Goal: Task Accomplishment & Management: Use online tool/utility

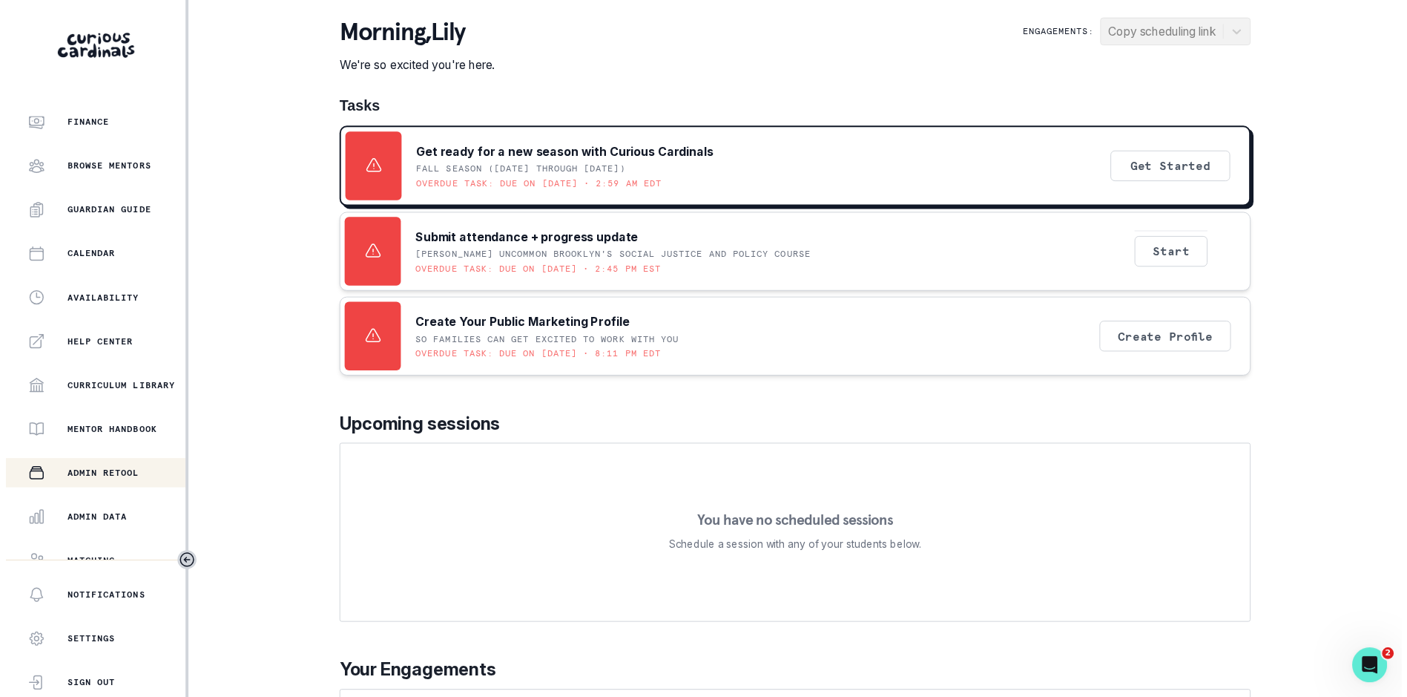
scroll to position [148, 0]
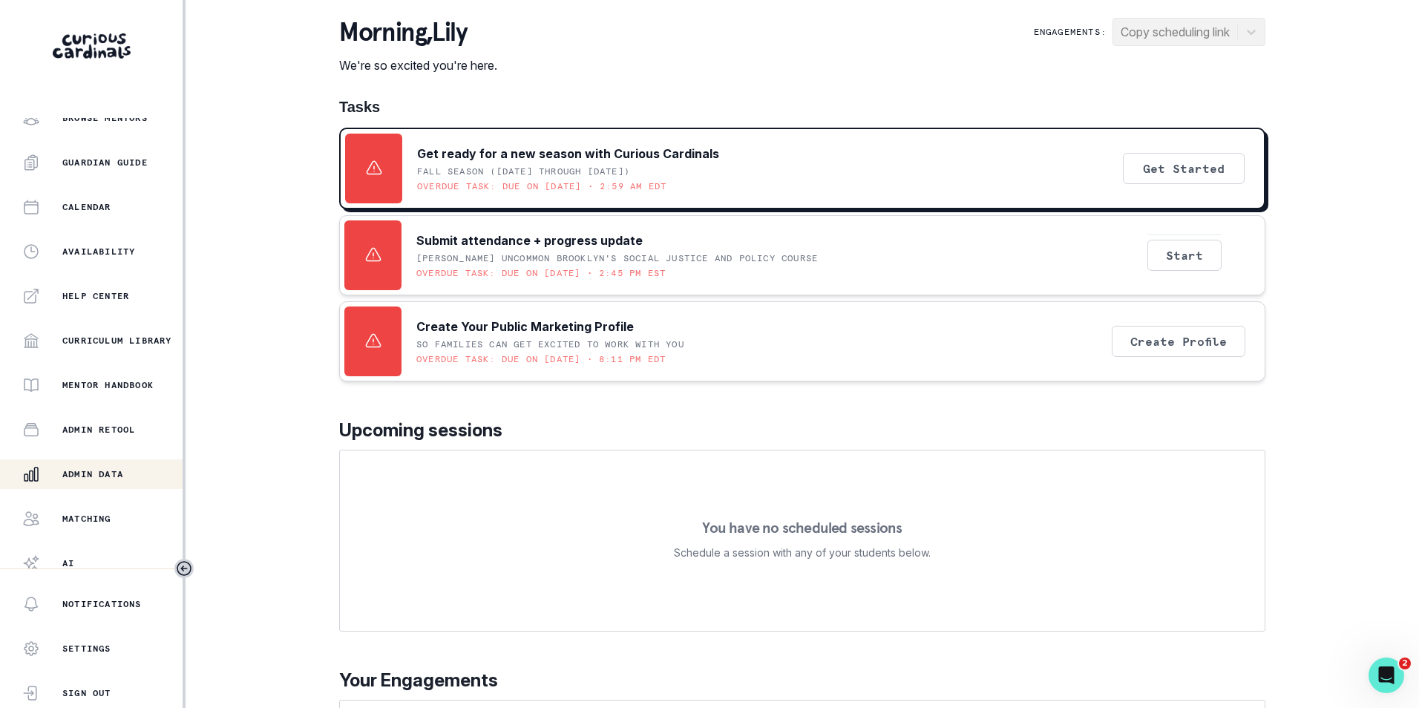
click at [122, 468] on p "Admin Data" at bounding box center [92, 474] width 61 height 12
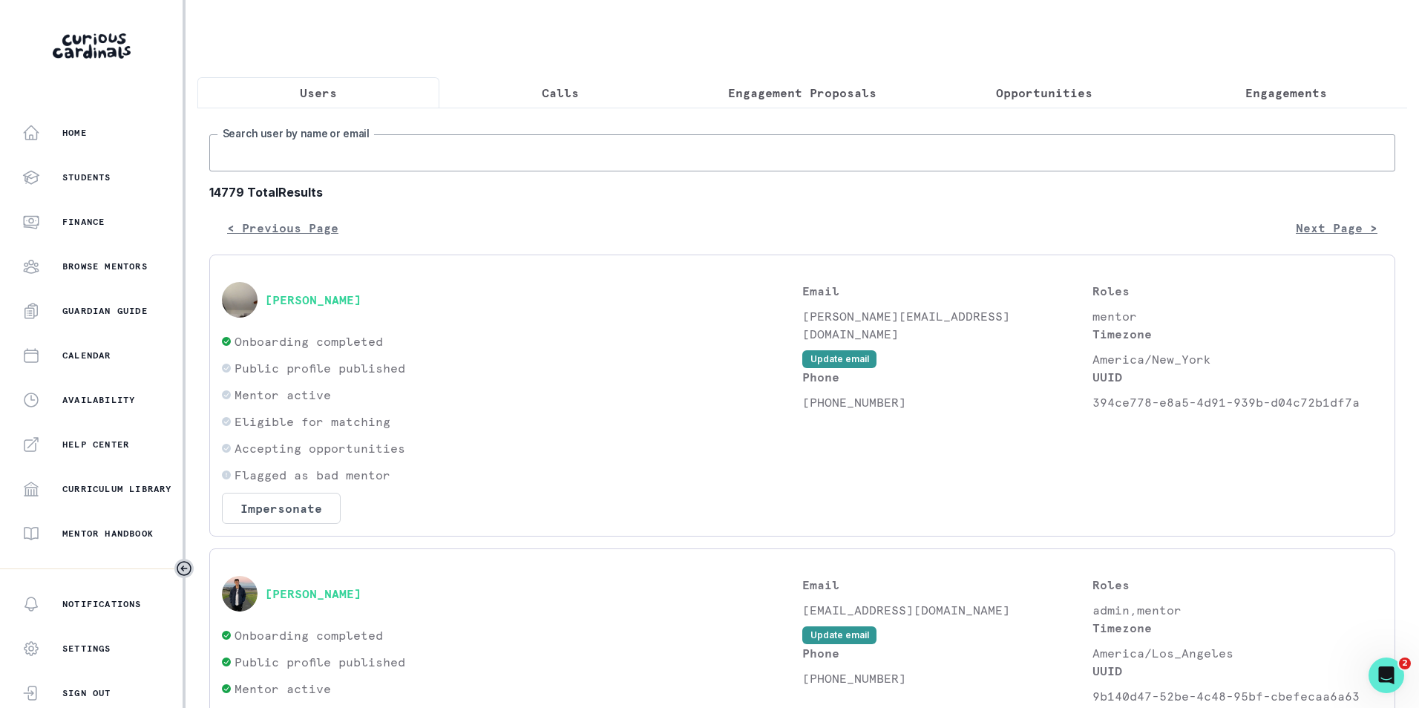
click at [449, 153] on input "Search user by name or email" at bounding box center [802, 152] width 1186 height 37
paste input "[EMAIL_ADDRESS][DOMAIN_NAME]"
type input "[EMAIL_ADDRESS][DOMAIN_NAME]"
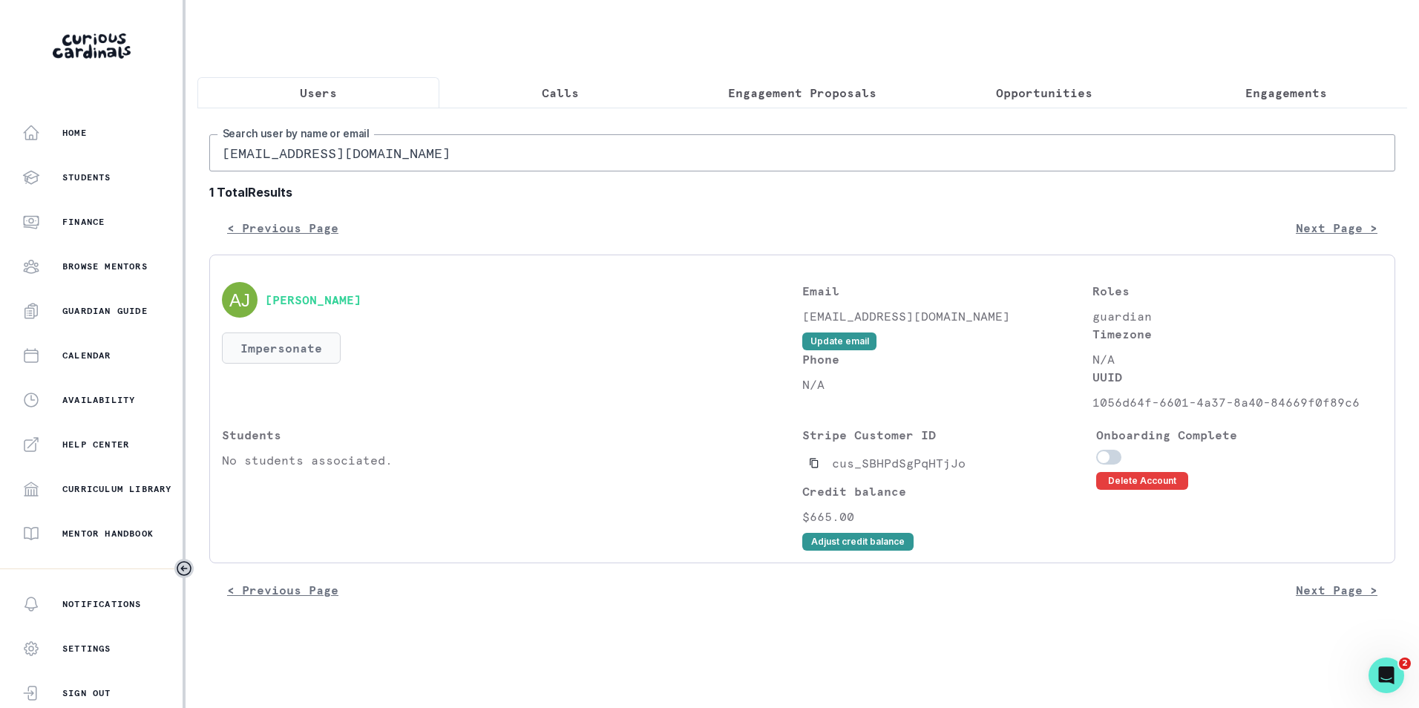
click at [313, 364] on button "Impersonate" at bounding box center [281, 347] width 119 height 31
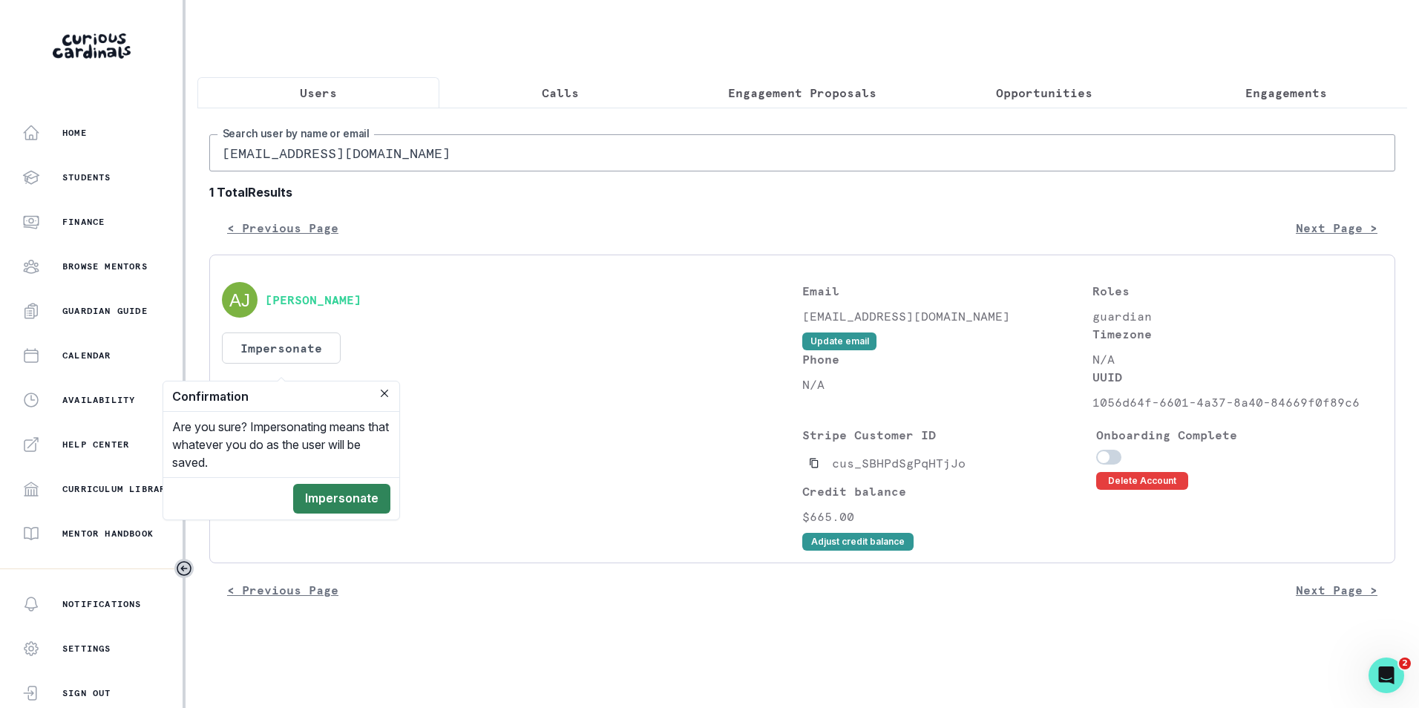
click at [353, 502] on button "Impersonate" at bounding box center [341, 499] width 97 height 30
